Goal: Check status: Check status

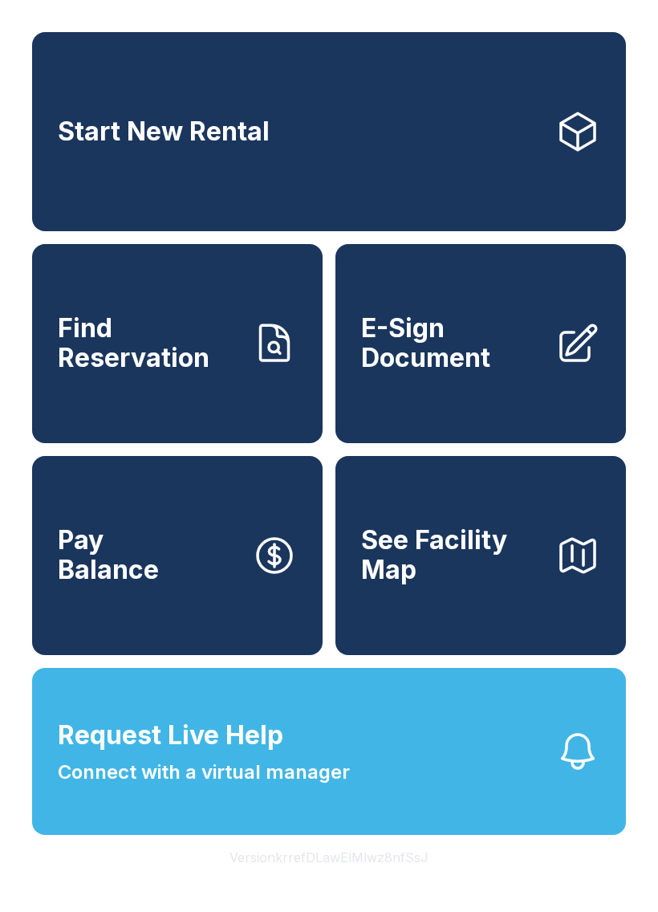
click at [84, 372] on span "Find Reservation" at bounding box center [148, 343] width 181 height 59
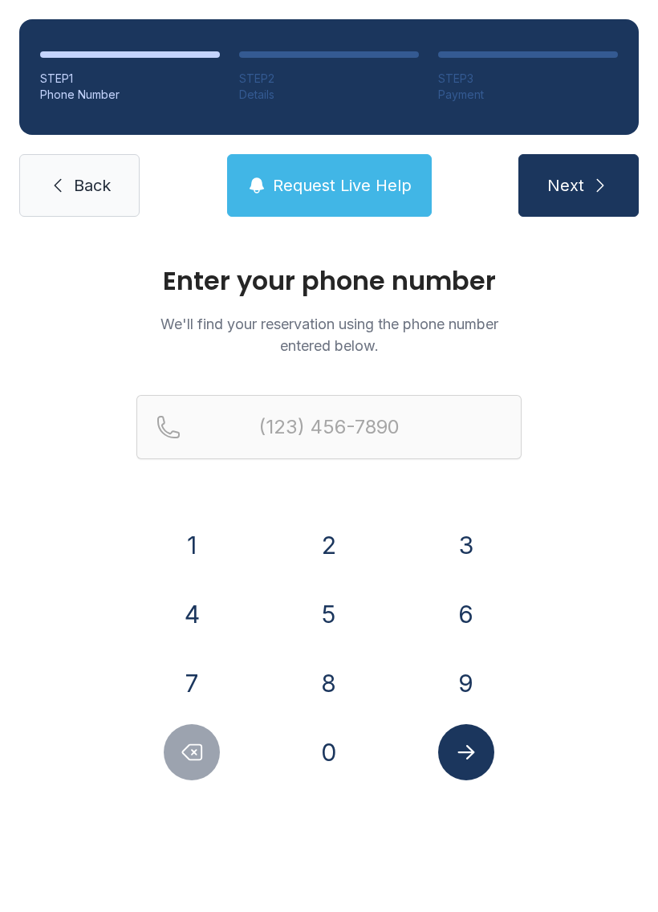
click at [311, 703] on button "8" at bounding box center [329, 683] width 56 height 56
click at [319, 616] on button "5" at bounding box center [329, 614] width 56 height 56
click at [328, 749] on button "0" at bounding box center [329, 752] width 56 height 56
click at [457, 690] on button "9" at bounding box center [466, 683] width 56 height 56
click at [347, 766] on button "0" at bounding box center [329, 752] width 56 height 56
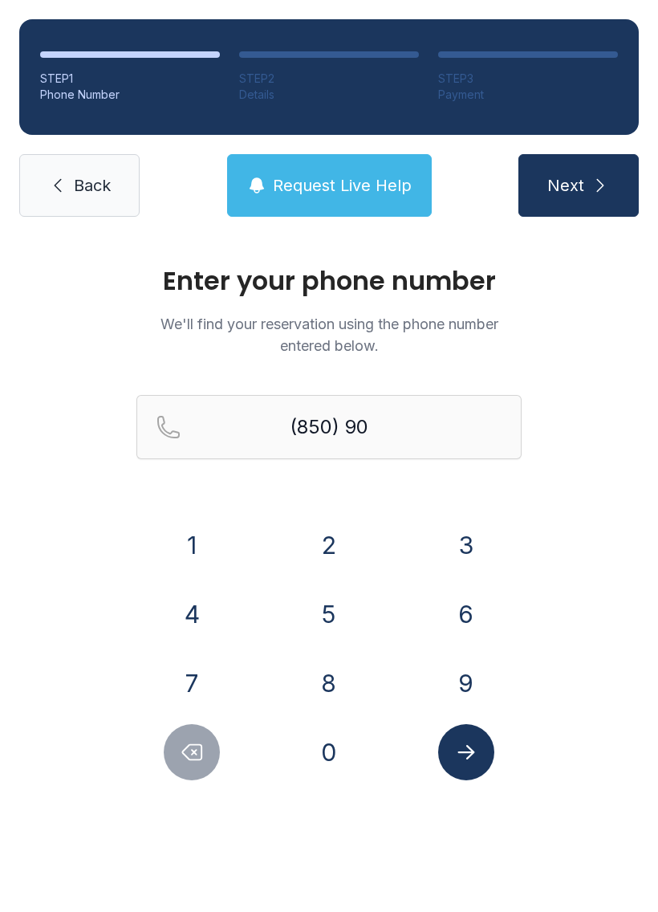
click at [336, 540] on button "2" at bounding box center [329, 545] width 56 height 56
click at [214, 667] on button "7" at bounding box center [192, 683] width 56 height 56
click at [322, 767] on button "0" at bounding box center [329, 752] width 56 height 56
click at [189, 600] on button "4" at bounding box center [192, 614] width 56 height 56
click at [328, 737] on button "0" at bounding box center [329, 752] width 56 height 56
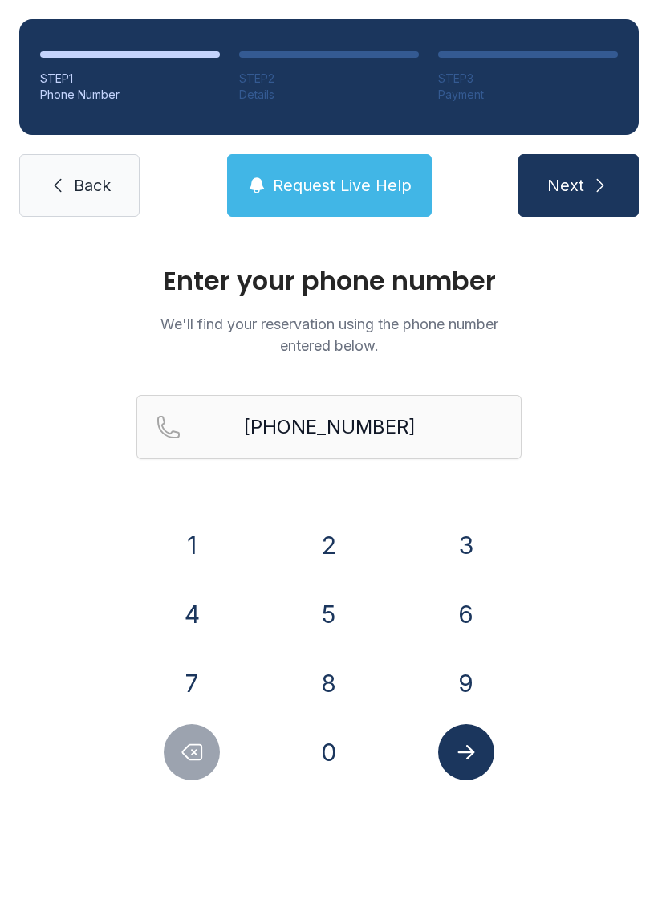
click at [459, 747] on icon "Submit lookup form" at bounding box center [466, 752] width 24 height 24
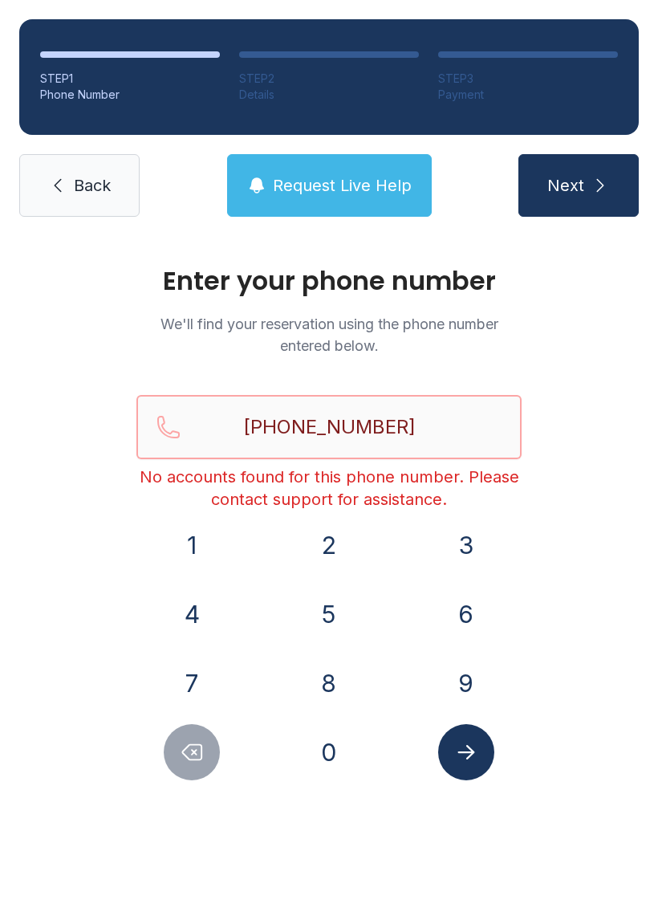
click at [416, 403] on input "[PHONE_NUMBER]" at bounding box center [328, 427] width 385 height 64
click at [442, 423] on input "[PHONE_NUMBER]" at bounding box center [328, 427] width 385 height 64
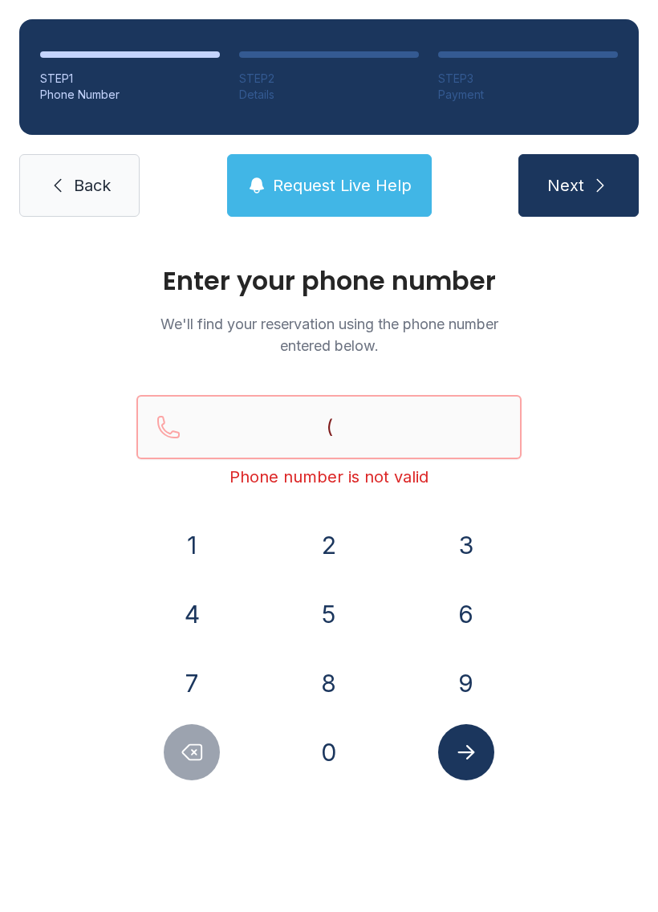
type input "("
